Goal: Obtain resource: Obtain resource

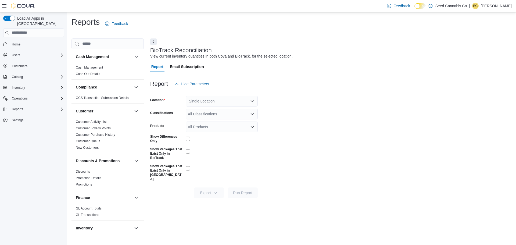
drag, startPoint x: 97, startPoint y: 67, endPoint x: 145, endPoint y: 79, distance: 49.9
click at [97, 67] on link "Cash Management" at bounding box center [89, 68] width 27 height 4
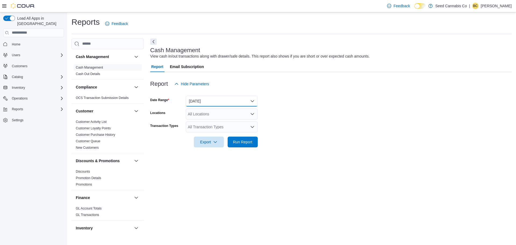
click at [214, 100] on button "[DATE]" at bounding box center [222, 101] width 72 height 11
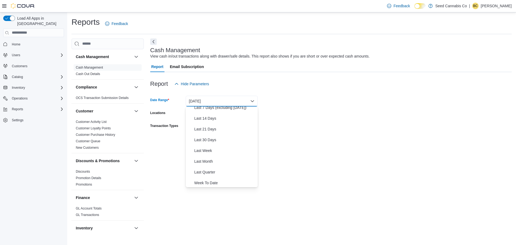
scroll to position [81, 0]
click at [210, 129] on span "Last Month" at bounding box center [224, 128] width 61 height 6
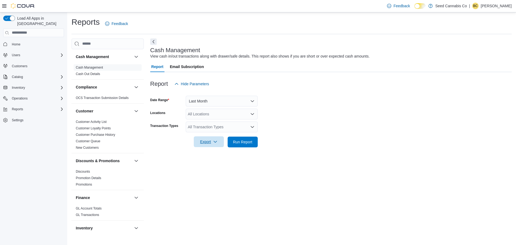
click at [205, 142] on span "Export" at bounding box center [209, 141] width 24 height 11
click at [212, 151] on span "Export to Excel" at bounding box center [210, 153] width 24 height 4
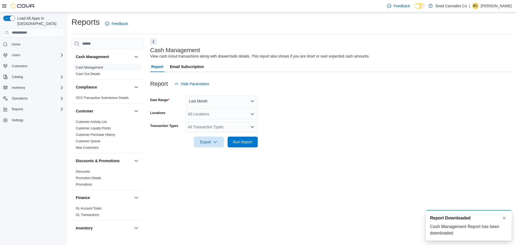
scroll to position [0, 0]
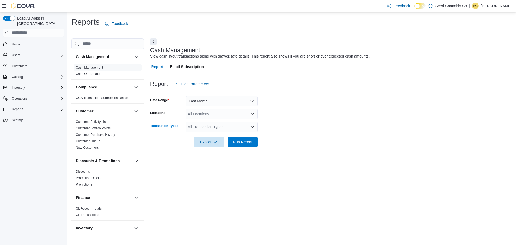
click at [207, 126] on div "All Transaction Types" at bounding box center [222, 126] width 72 height 11
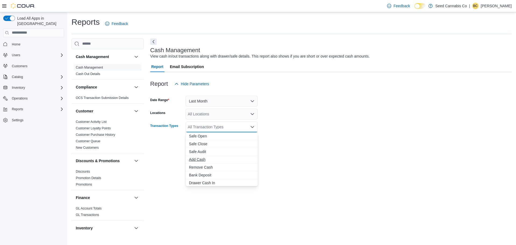
click at [206, 161] on span "Add Cash" at bounding box center [222, 159] width 66 height 5
click at [203, 160] on span "Remove Cash" at bounding box center [216, 159] width 55 height 5
click at [201, 168] on span "Bank Deposit" at bounding box center [216, 167] width 55 height 5
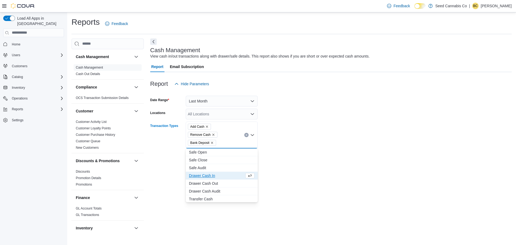
click at [264, 158] on form "Date Range Last Month Locations All Locations Transaction Types Add Cash Remove…" at bounding box center [331, 126] width 362 height 74
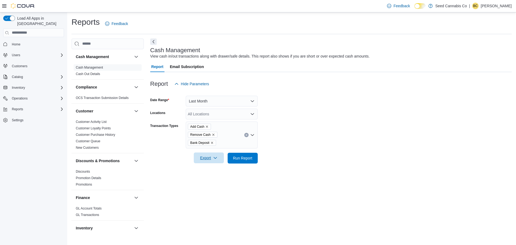
click at [211, 159] on span "Export" at bounding box center [209, 157] width 24 height 11
click at [211, 167] on span "Export to Excel" at bounding box center [210, 169] width 24 height 4
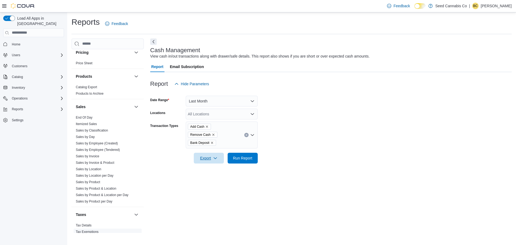
scroll to position [359, 0]
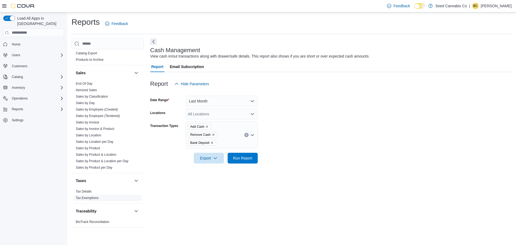
click at [96, 198] on link "Tax Exemptions" at bounding box center [87, 198] width 23 height 4
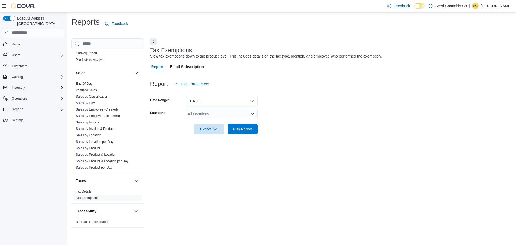
click at [204, 101] on button "[DATE]" at bounding box center [222, 101] width 72 height 11
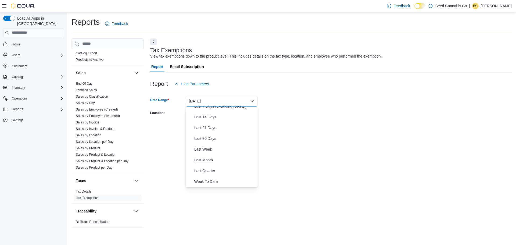
scroll to position [54, 0]
click at [205, 153] on span "Last Month" at bounding box center [224, 155] width 61 height 6
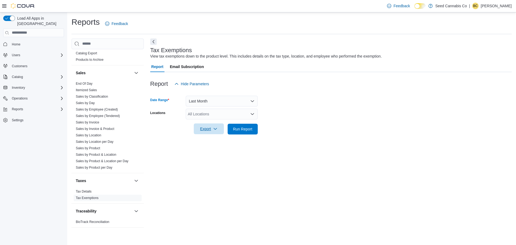
click at [216, 129] on icon "button" at bounding box center [215, 129] width 4 height 4
click at [218, 138] on span "Export to Excel" at bounding box center [210, 140] width 24 height 4
drag, startPoint x: 213, startPoint y: 152, endPoint x: 221, endPoint y: 152, distance: 8.3
click at [213, 152] on span "Export to Csv" at bounding box center [210, 150] width 24 height 4
click at [25, 96] on span "Operations" at bounding box center [20, 98] width 16 height 4
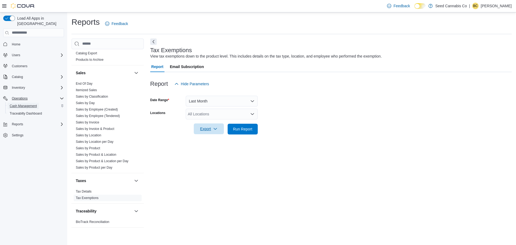
click at [24, 104] on span "Cash Management" at bounding box center [23, 106] width 27 height 4
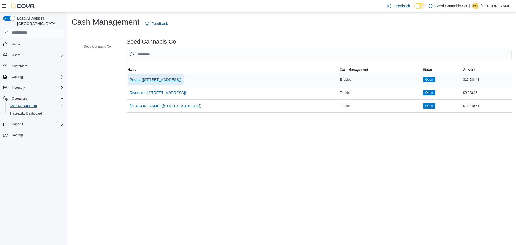
click at [145, 81] on span "Peoria ([STREET_ADDRESS])" at bounding box center [156, 79] width 52 height 5
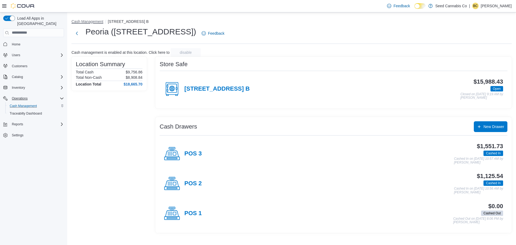
click at [96, 22] on button "Cash Management" at bounding box center [88, 21] width 32 height 4
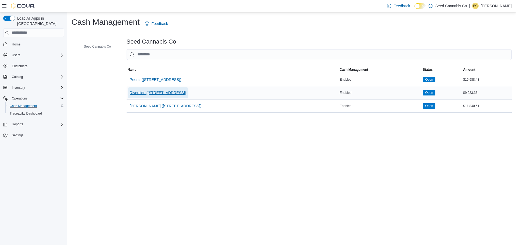
click at [157, 92] on span "Riverside ([STREET_ADDRESS])" at bounding box center [158, 92] width 56 height 5
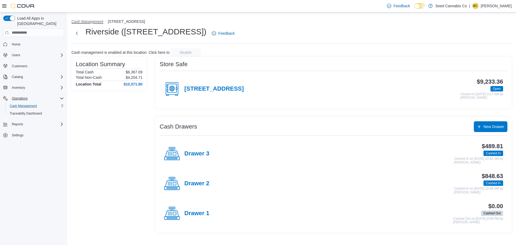
click at [97, 22] on button "Cash Management" at bounding box center [88, 21] width 32 height 4
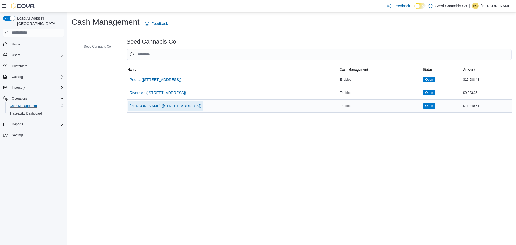
click at [160, 107] on span "[PERSON_NAME] ([STREET_ADDRESS])" at bounding box center [166, 105] width 72 height 5
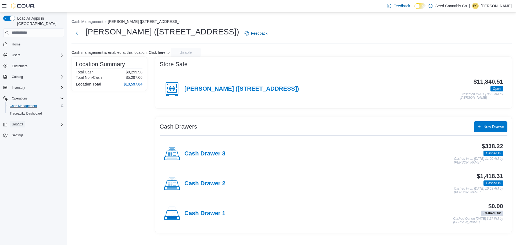
click at [15, 122] on span "Reports" at bounding box center [17, 124] width 11 height 4
click at [15, 160] on span "Reports" at bounding box center [15, 162] width 11 height 4
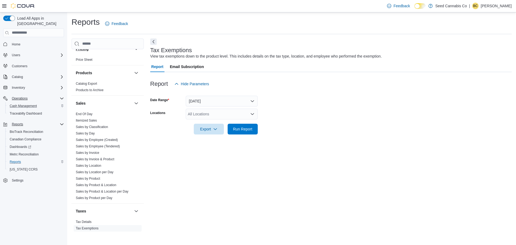
scroll to position [359, 0]
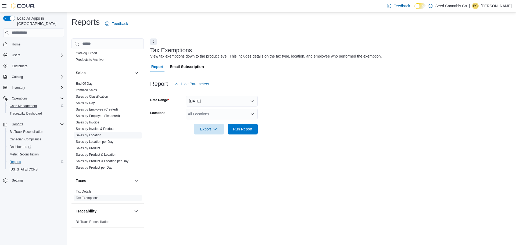
click at [99, 136] on link "Sales by Location" at bounding box center [89, 135] width 26 height 4
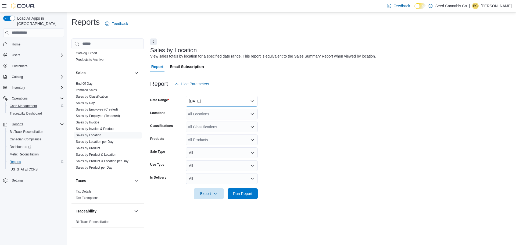
click at [212, 101] on button "[DATE]" at bounding box center [222, 101] width 72 height 11
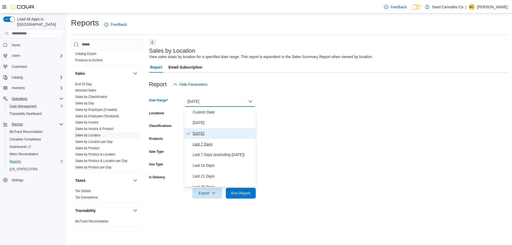
scroll to position [81, 0]
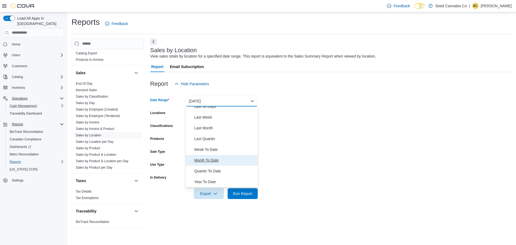
click at [204, 161] on span "Month To Date" at bounding box center [224, 160] width 61 height 6
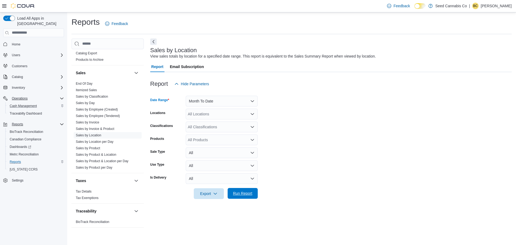
click at [246, 196] on span "Run Report" at bounding box center [243, 193] width 24 height 11
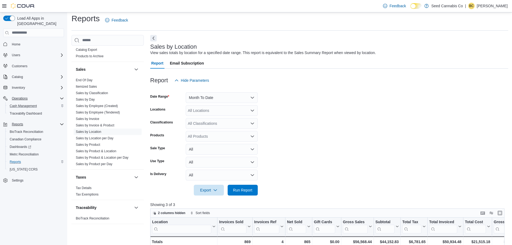
scroll to position [27, 0]
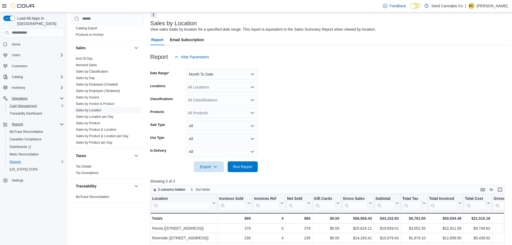
click at [356, 121] on form "Date Range Month To Date Locations All Locations Classifications All Classifica…" at bounding box center [329, 117] width 358 height 110
click at [92, 69] on span "Sales by Classification" at bounding box center [92, 71] width 32 height 4
click at [92, 71] on link "Sales by Classification" at bounding box center [92, 72] width 32 height 4
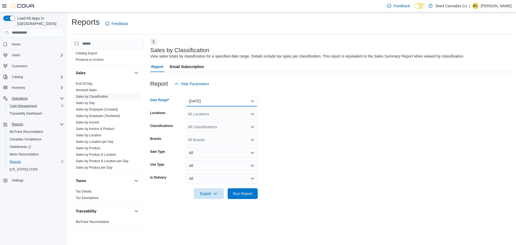
click at [218, 103] on button "[DATE]" at bounding box center [222, 101] width 72 height 11
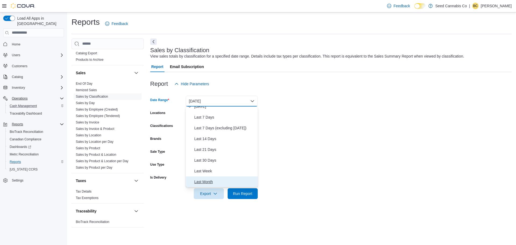
click at [201, 183] on span "Last Month" at bounding box center [224, 181] width 61 height 6
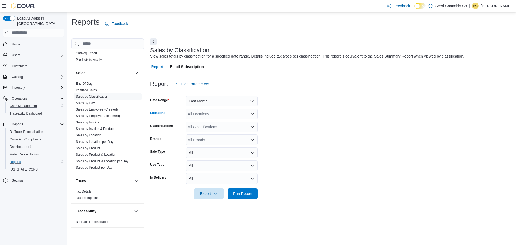
click at [202, 113] on div "All Locations" at bounding box center [222, 114] width 72 height 11
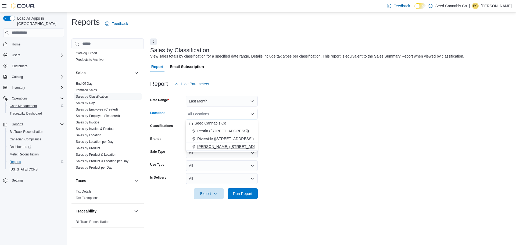
click at [211, 145] on span "[PERSON_NAME] ([STREET_ADDRESS])" at bounding box center [233, 146] width 72 height 5
click at [209, 192] on span "Export" at bounding box center [209, 193] width 24 height 11
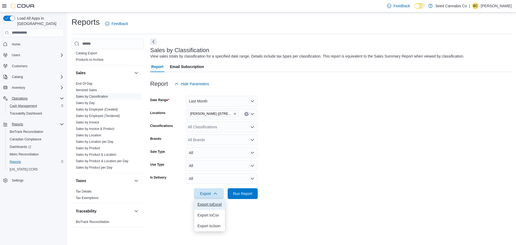
click at [209, 204] on span "Export to Excel" at bounding box center [210, 204] width 24 height 4
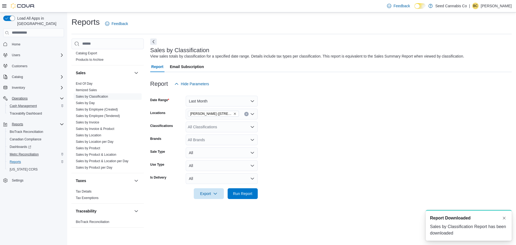
scroll to position [0, 0]
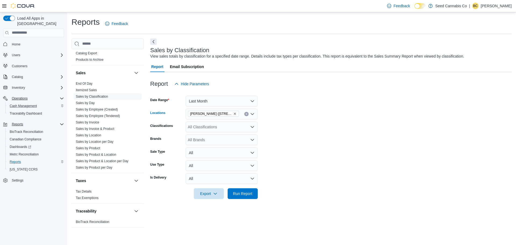
drag, startPoint x: 235, startPoint y: 114, endPoint x: 222, endPoint y: 118, distance: 13.8
click at [235, 114] on icon "Remove Sheridan (4209 S Sheridan Ave) from selection in this group" at bounding box center [235, 114] width 2 height 2
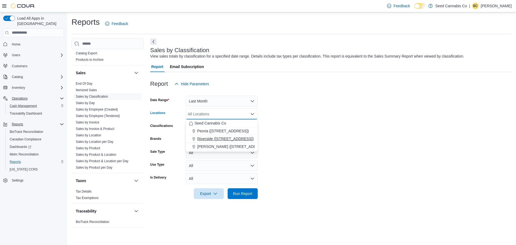
click at [207, 140] on span "Riverside ([STREET_ADDRESS])" at bounding box center [225, 138] width 56 height 5
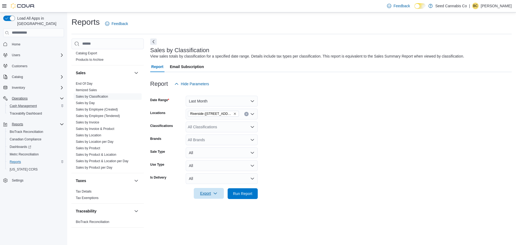
click at [212, 194] on span "Export" at bounding box center [209, 193] width 24 height 11
click at [212, 204] on span "Export to Excel" at bounding box center [210, 204] width 24 height 4
click at [233, 114] on icon "Remove Riverside (1430 E 71st St) from selection in this group" at bounding box center [234, 113] width 3 height 3
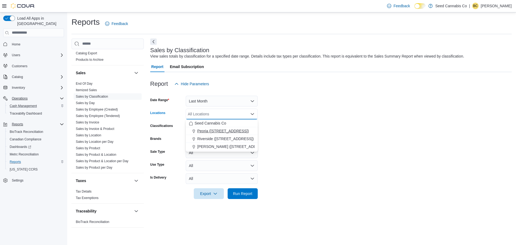
click at [222, 130] on span "Peoria ([STREET_ADDRESS])" at bounding box center [223, 130] width 52 height 5
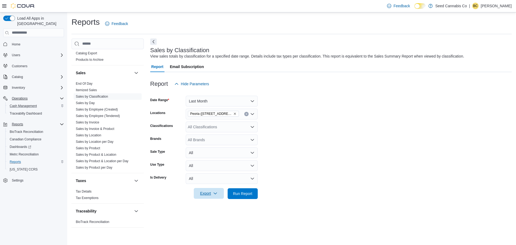
click at [211, 196] on span "Export" at bounding box center [209, 193] width 24 height 11
click at [209, 205] on span "Export to Excel" at bounding box center [210, 204] width 24 height 4
click at [207, 195] on span "Export" at bounding box center [209, 193] width 24 height 11
click at [459, 77] on div at bounding box center [331, 75] width 362 height 6
